Goal: Task Accomplishment & Management: Use online tool/utility

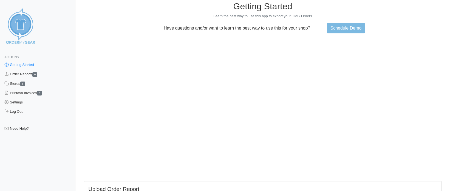
scroll to position [15, 0]
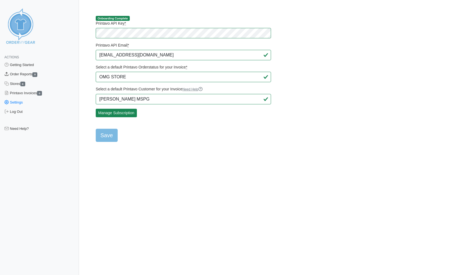
click at [31, 73] on link "Order Reports 0" at bounding box center [39, 74] width 79 height 9
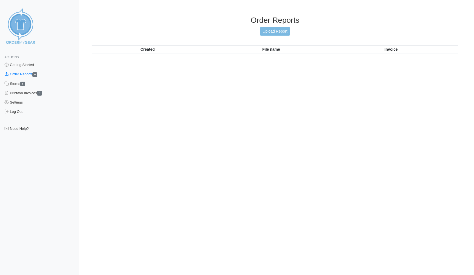
click at [278, 29] on link "Upload Report" at bounding box center [275, 31] width 30 height 9
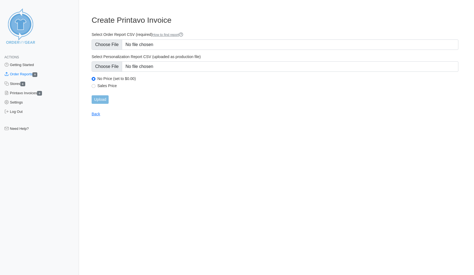
type input "C:\fakepath\GPVXF_OrderReport.numbers"
click at [100, 100] on input "Upload" at bounding box center [100, 99] width 17 height 9
click at [186, 45] on input "Select Order Report CSV (required) How to find report" at bounding box center [275, 45] width 367 height 10
